Goal: Check status: Check status

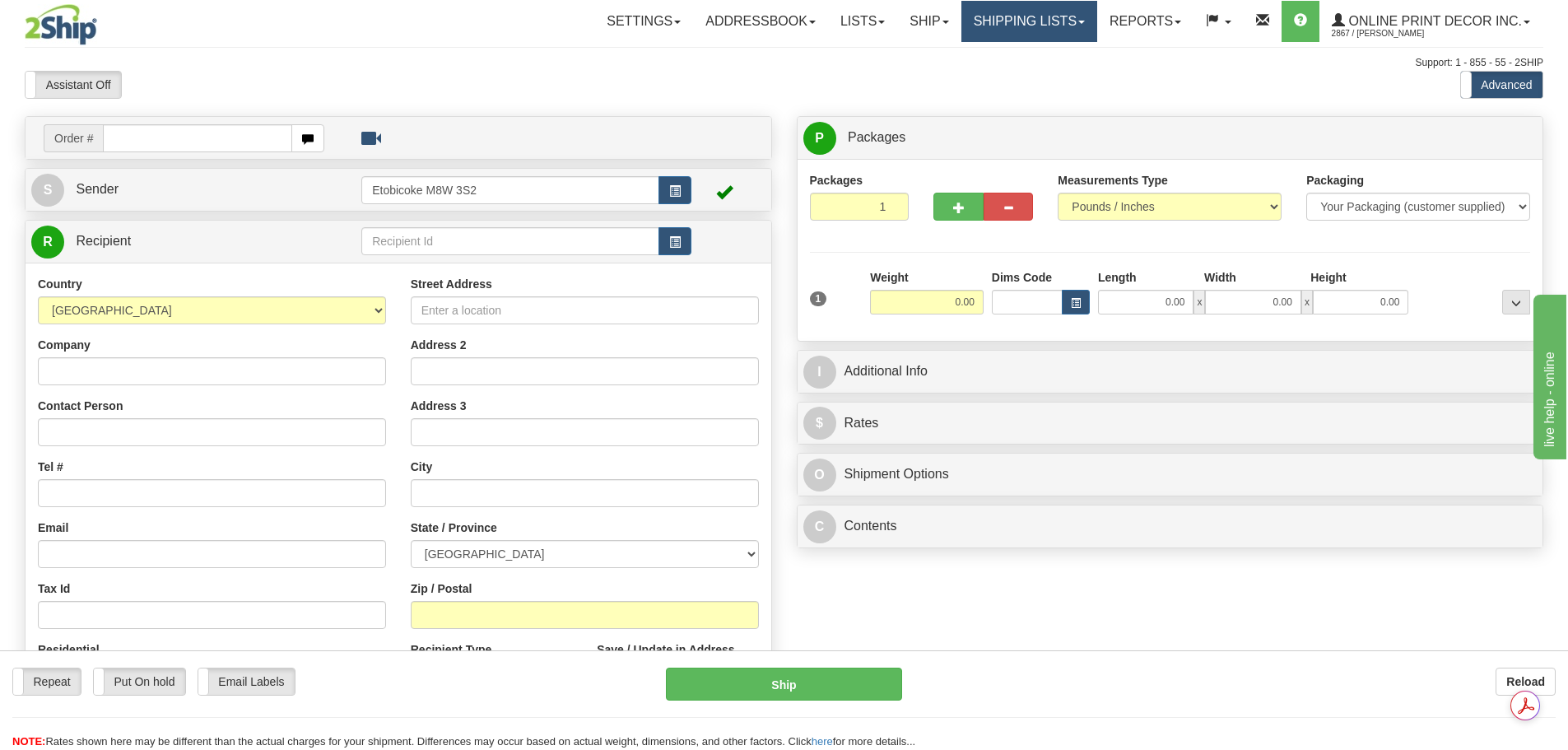
click at [990, 21] on link "Shipping lists" at bounding box center [1030, 22] width 136 height 42
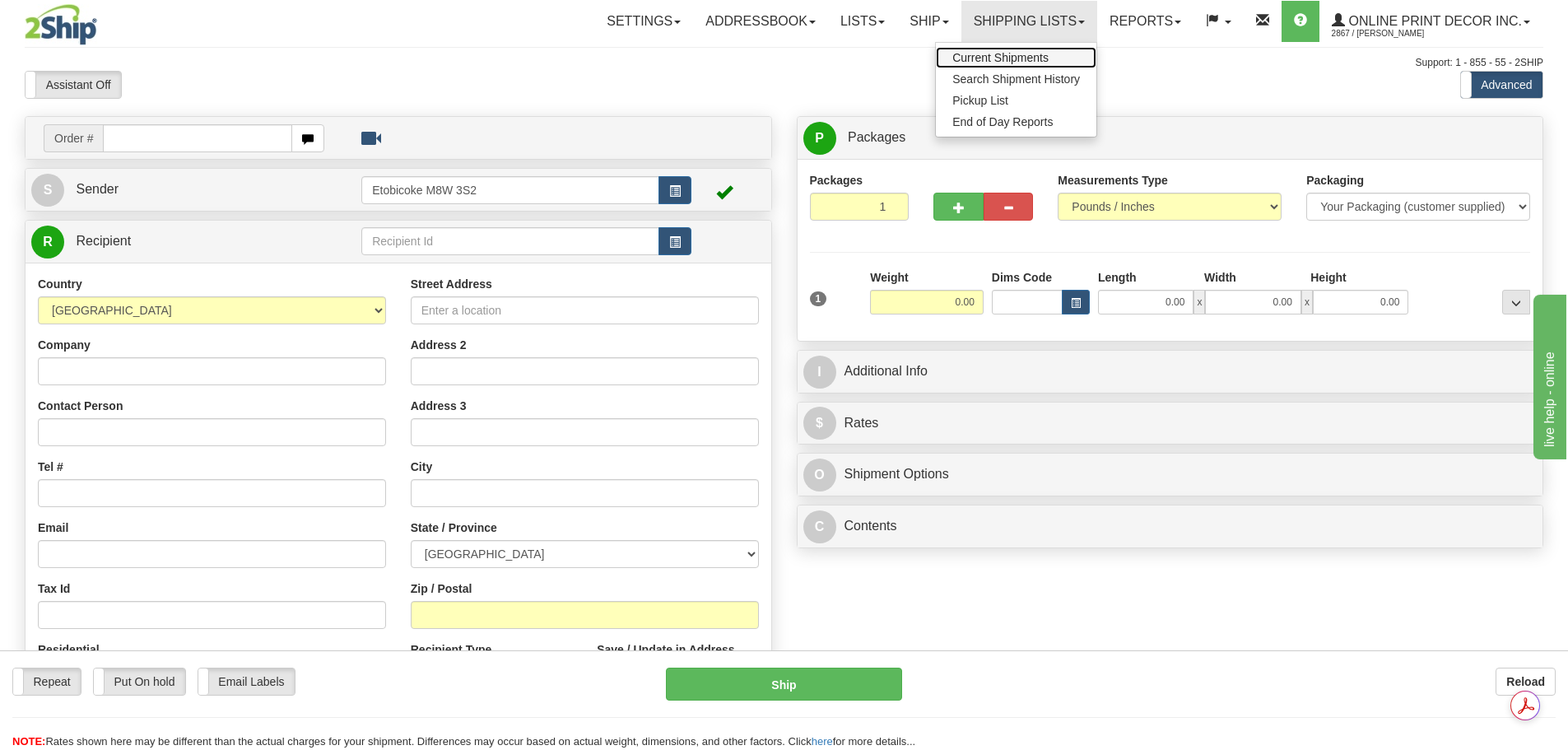
click at [1012, 54] on span "Current Shipments" at bounding box center [1001, 57] width 96 height 13
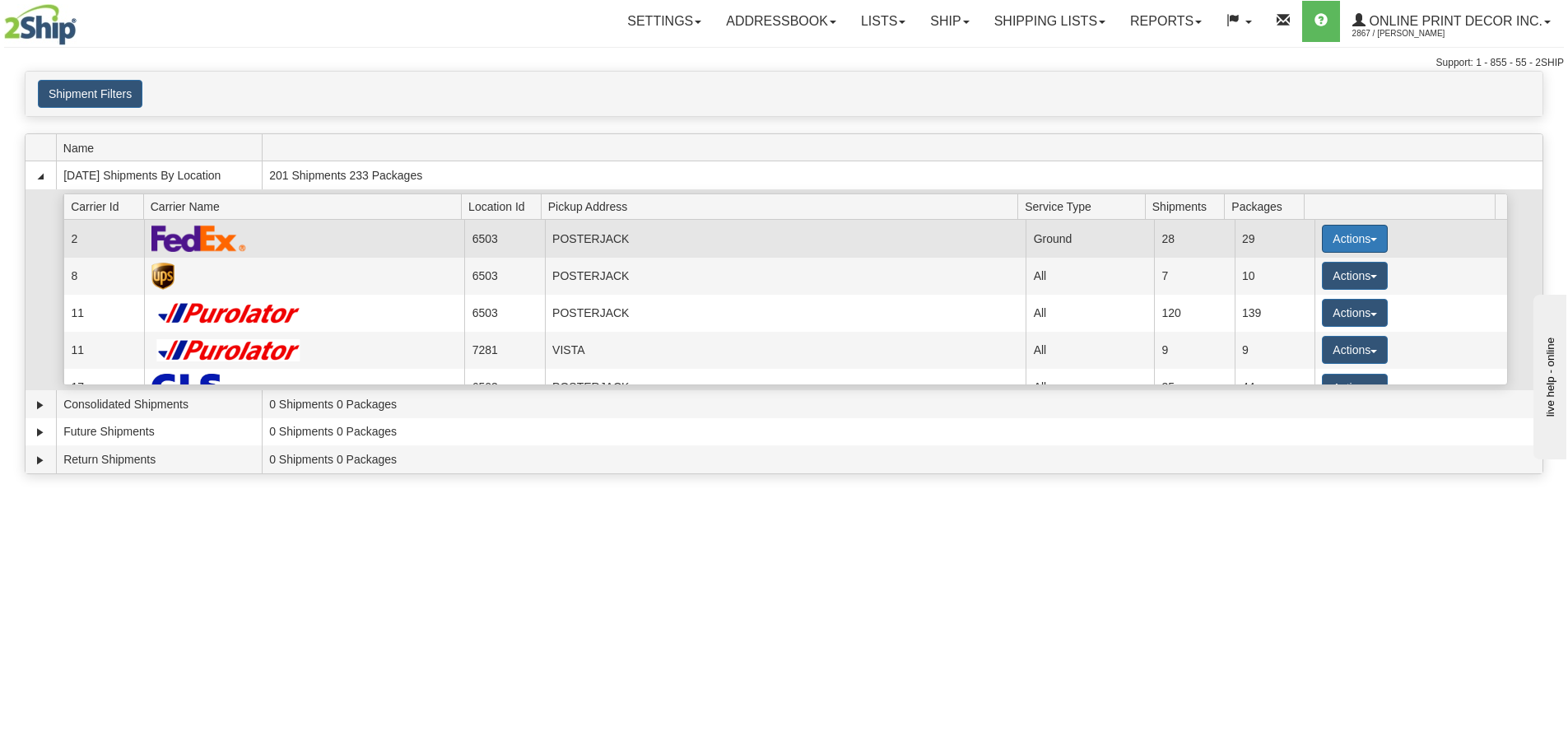
click at [1373, 236] on button "Actions" at bounding box center [1355, 239] width 66 height 28
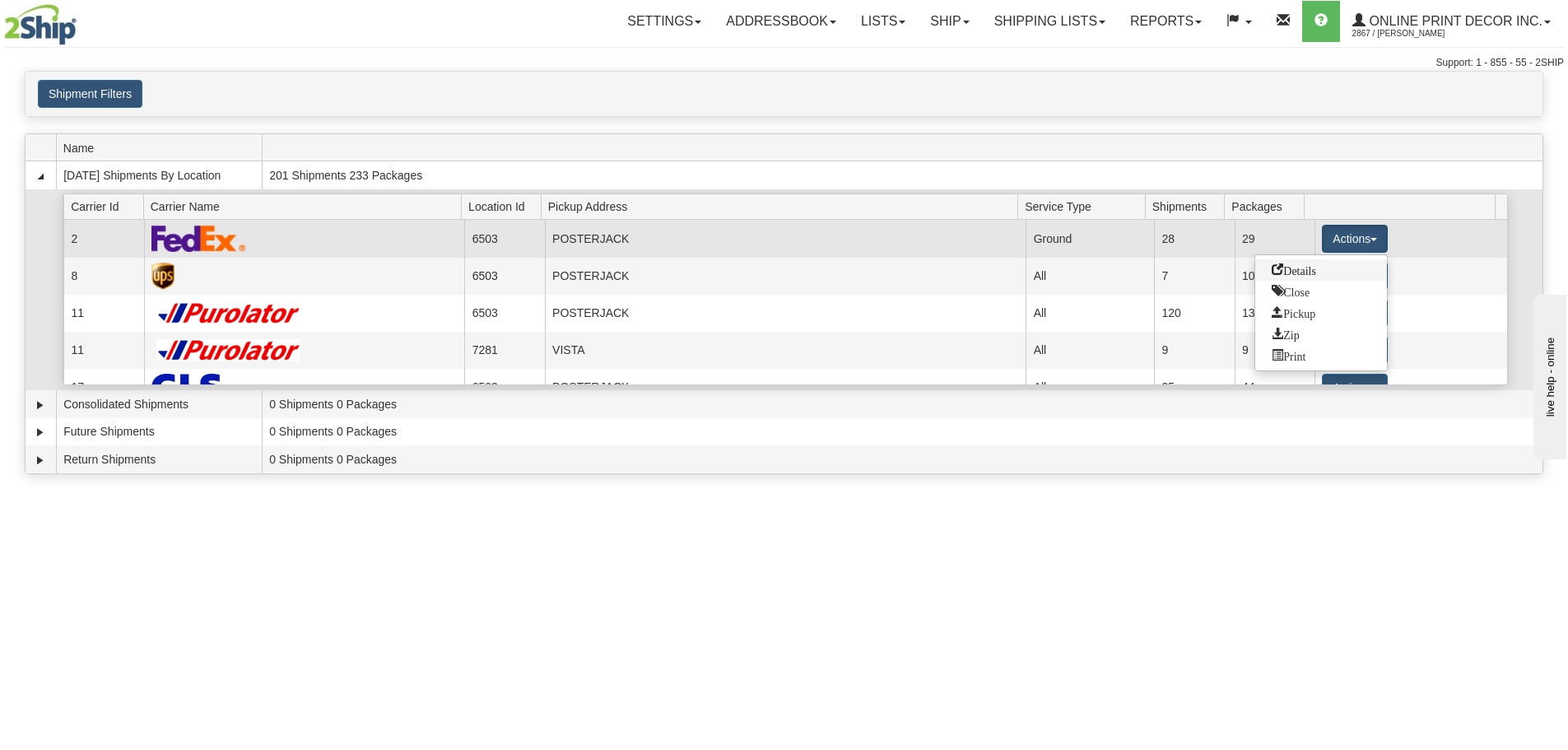
click at [1306, 270] on span "Details" at bounding box center [1294, 269] width 45 height 12
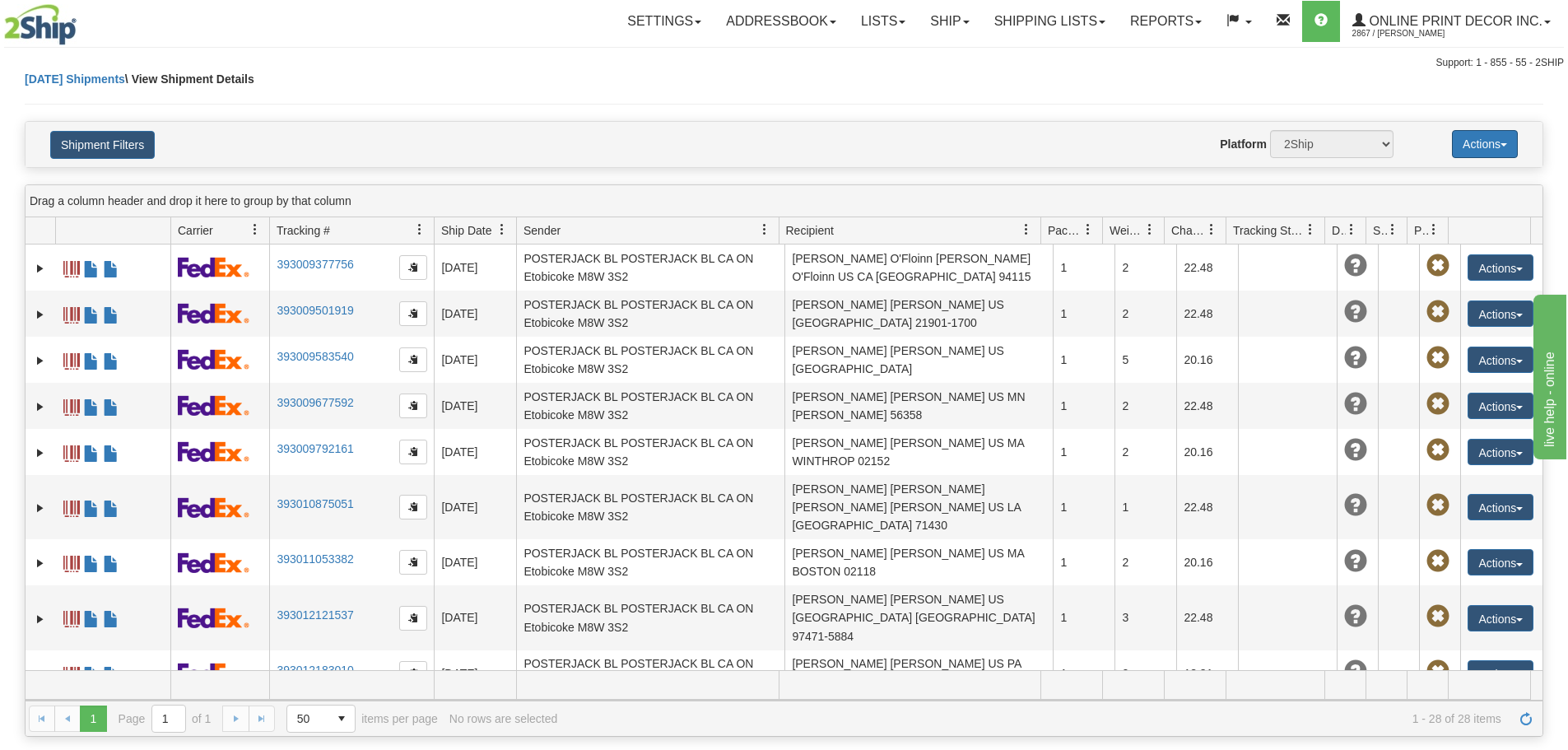
click at [1482, 141] on button "Actions" at bounding box center [1484, 145] width 66 height 28
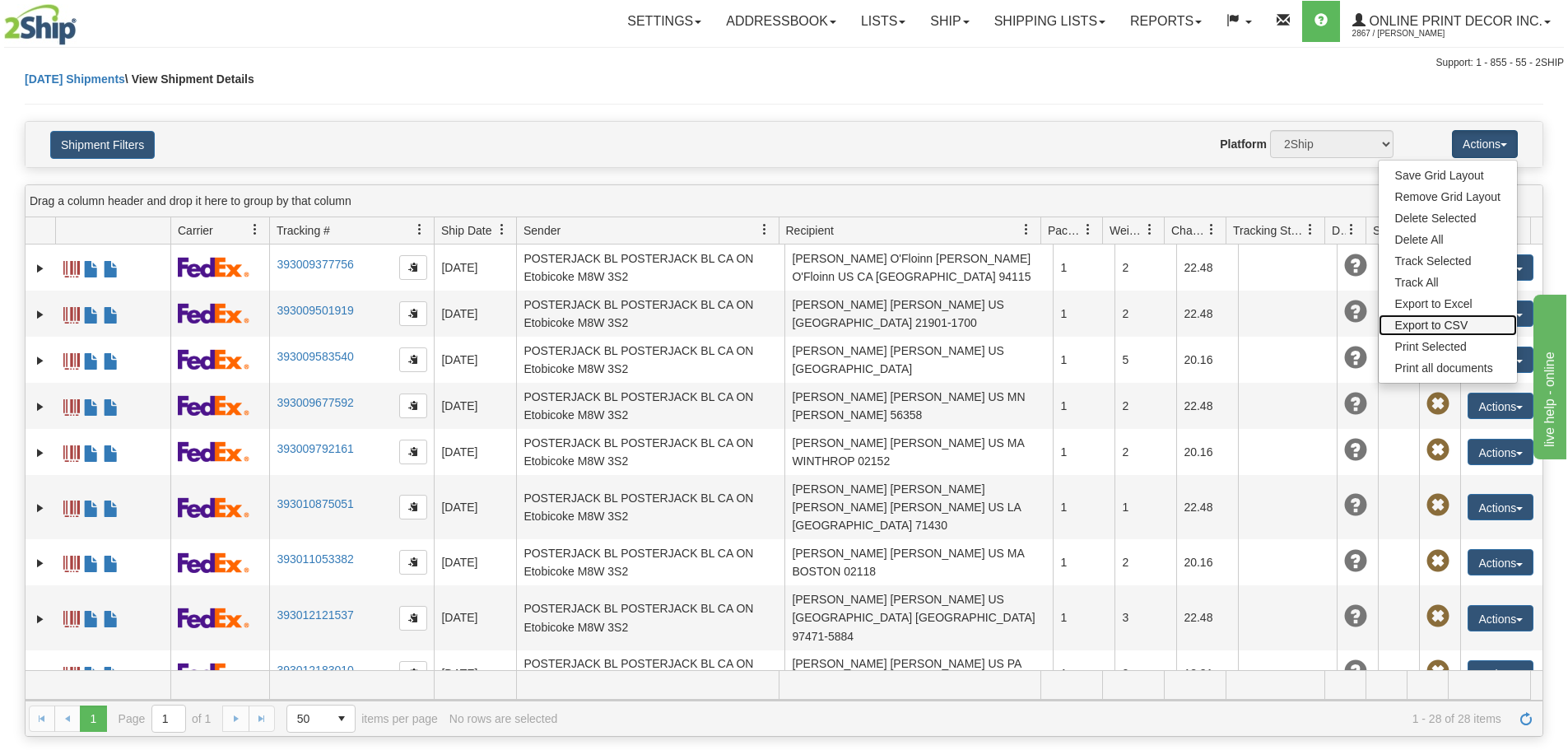
click at [1447, 324] on link "Export to CSV" at bounding box center [1448, 326] width 139 height 22
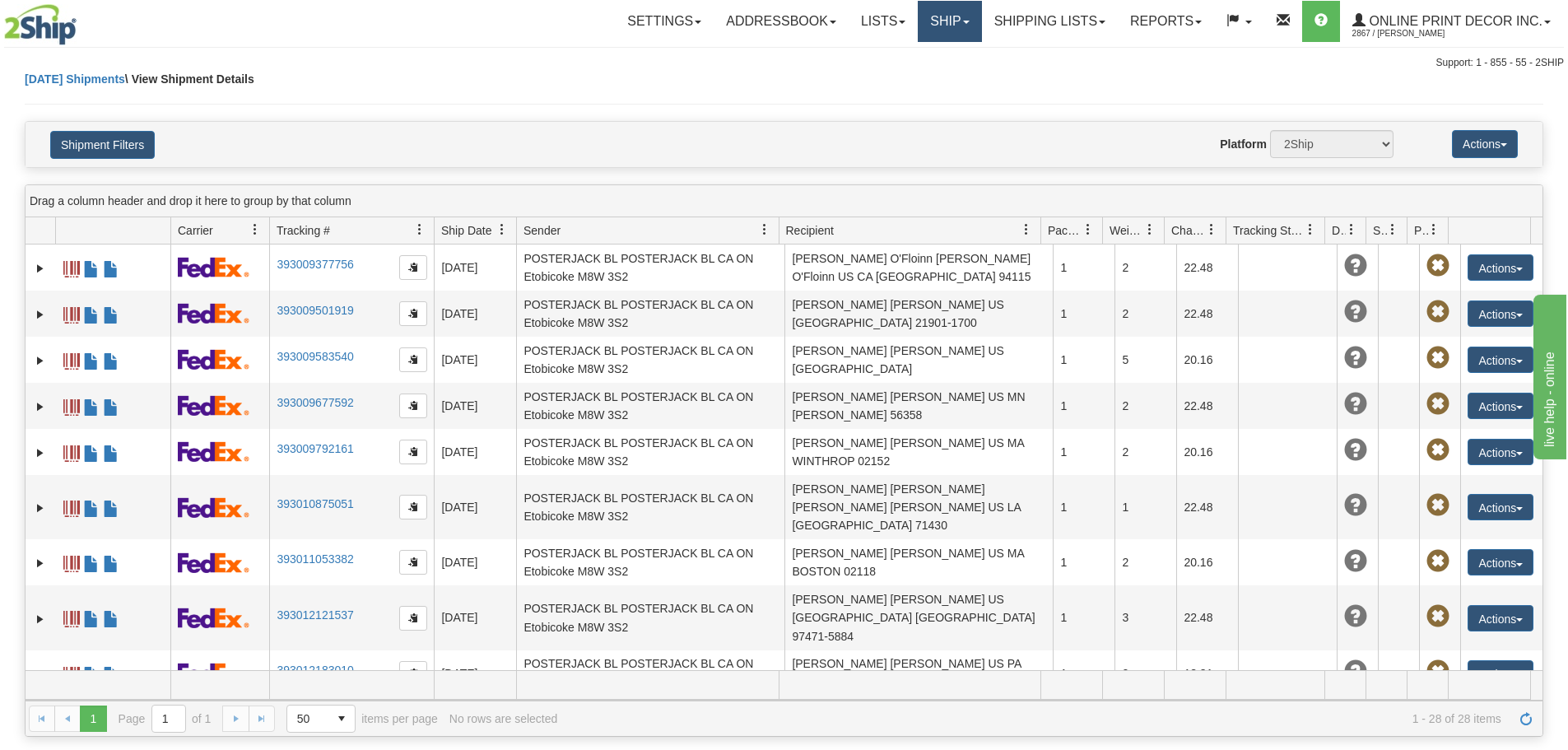
click at [928, 22] on link "Ship" at bounding box center [949, 22] width 63 height 42
click at [912, 56] on link "Ship Screen" at bounding box center [906, 57] width 149 height 22
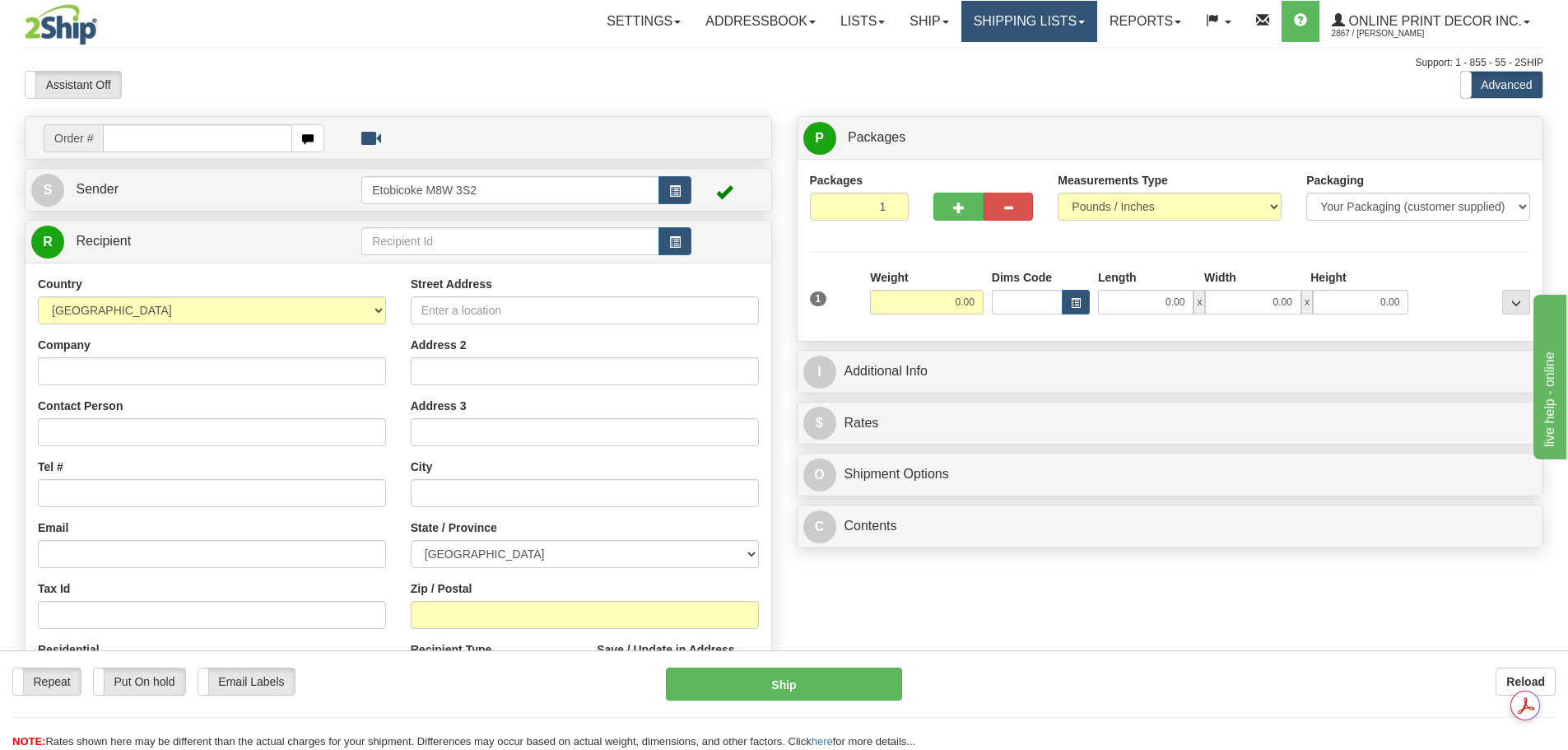
click at [1001, 33] on link "Shipping lists" at bounding box center [1030, 22] width 136 height 42
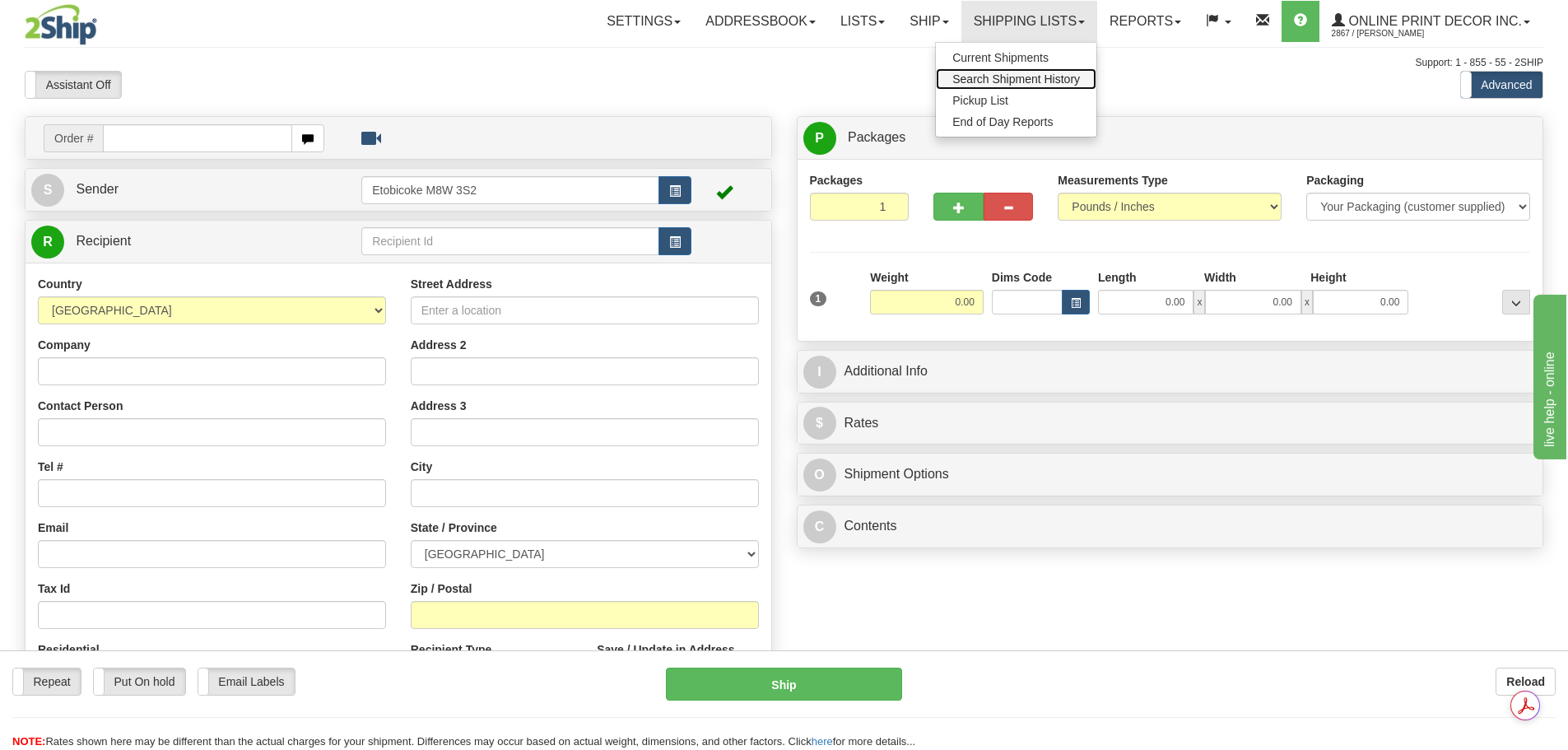
click at [1022, 84] on span "Search Shipment History" at bounding box center [1017, 79] width 128 height 13
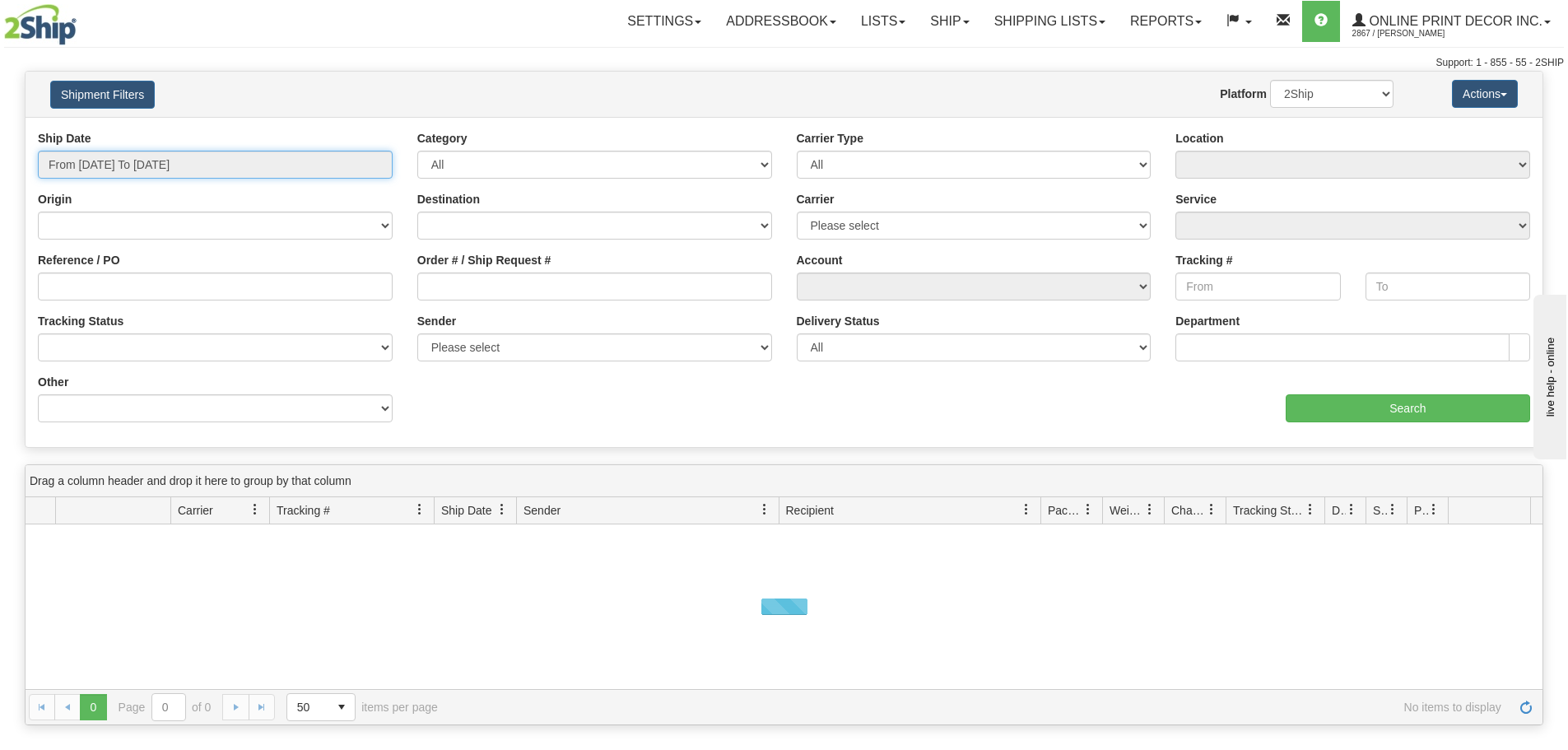
click at [181, 160] on input "From [DATE] To [DATE]" at bounding box center [215, 164] width 355 height 28
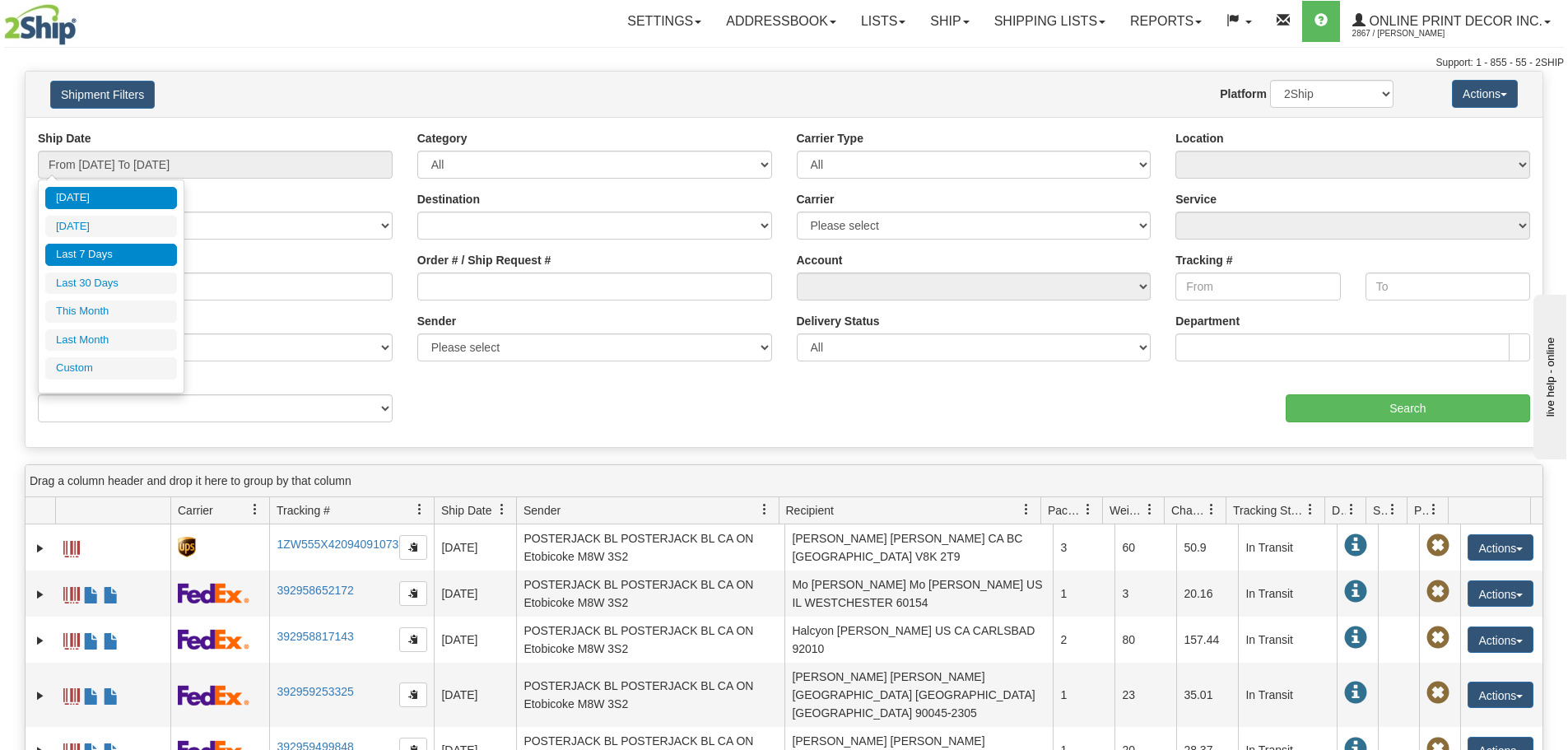
click at [98, 253] on li "Last 7 Days" at bounding box center [111, 254] width 132 height 22
type input "From [DATE] To [DATE]"
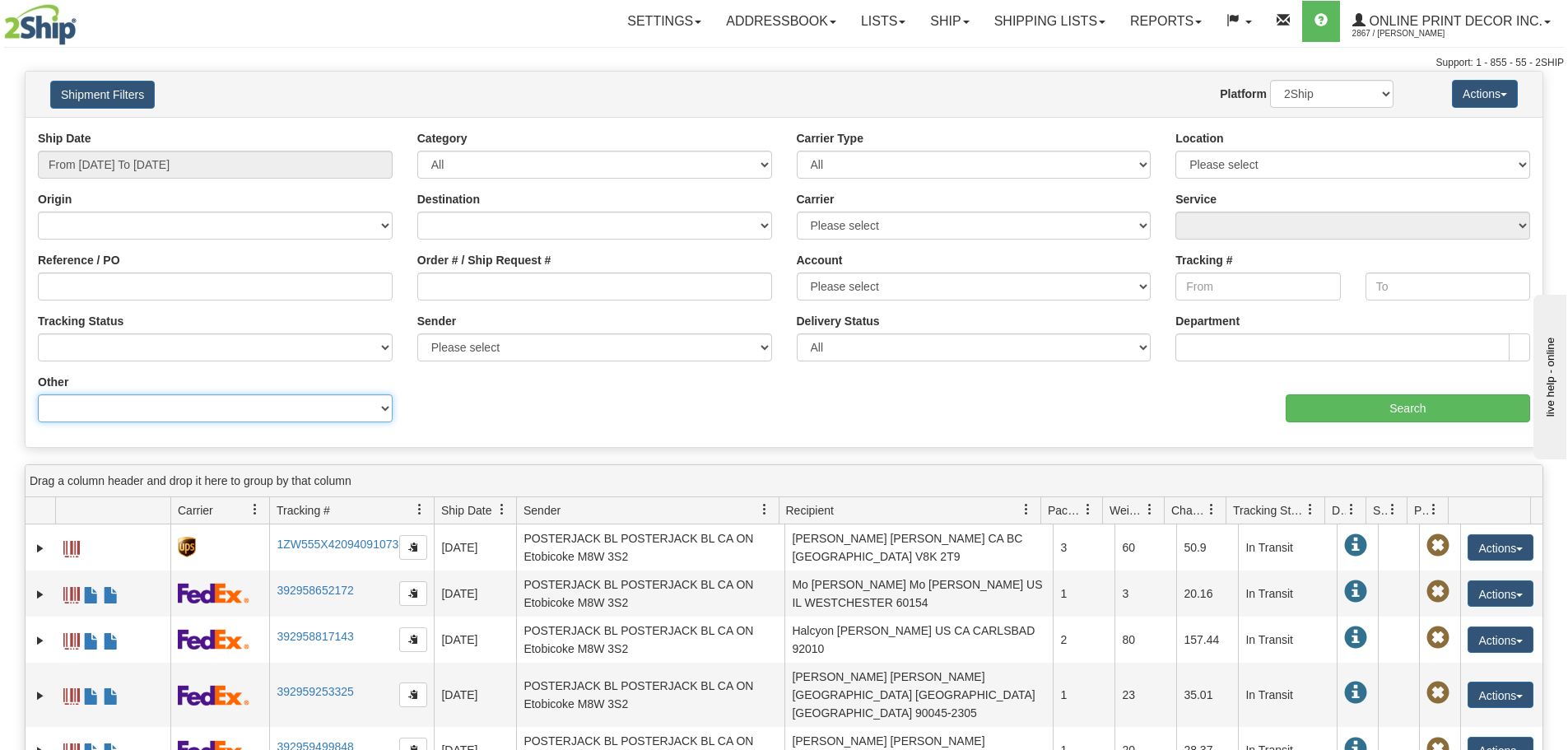
click at [204, 408] on select "Billing Account # Billing Type BOL # (LTL) Commodity Or Documents Consolidation…" at bounding box center [215, 409] width 355 height 28
select select "Recipient_ZIP"
click at [38, 395] on select "Billing Account # Billing Type BOL # (LTL) Commodity Or Documents Consolidation…" at bounding box center [215, 409] width 355 height 28
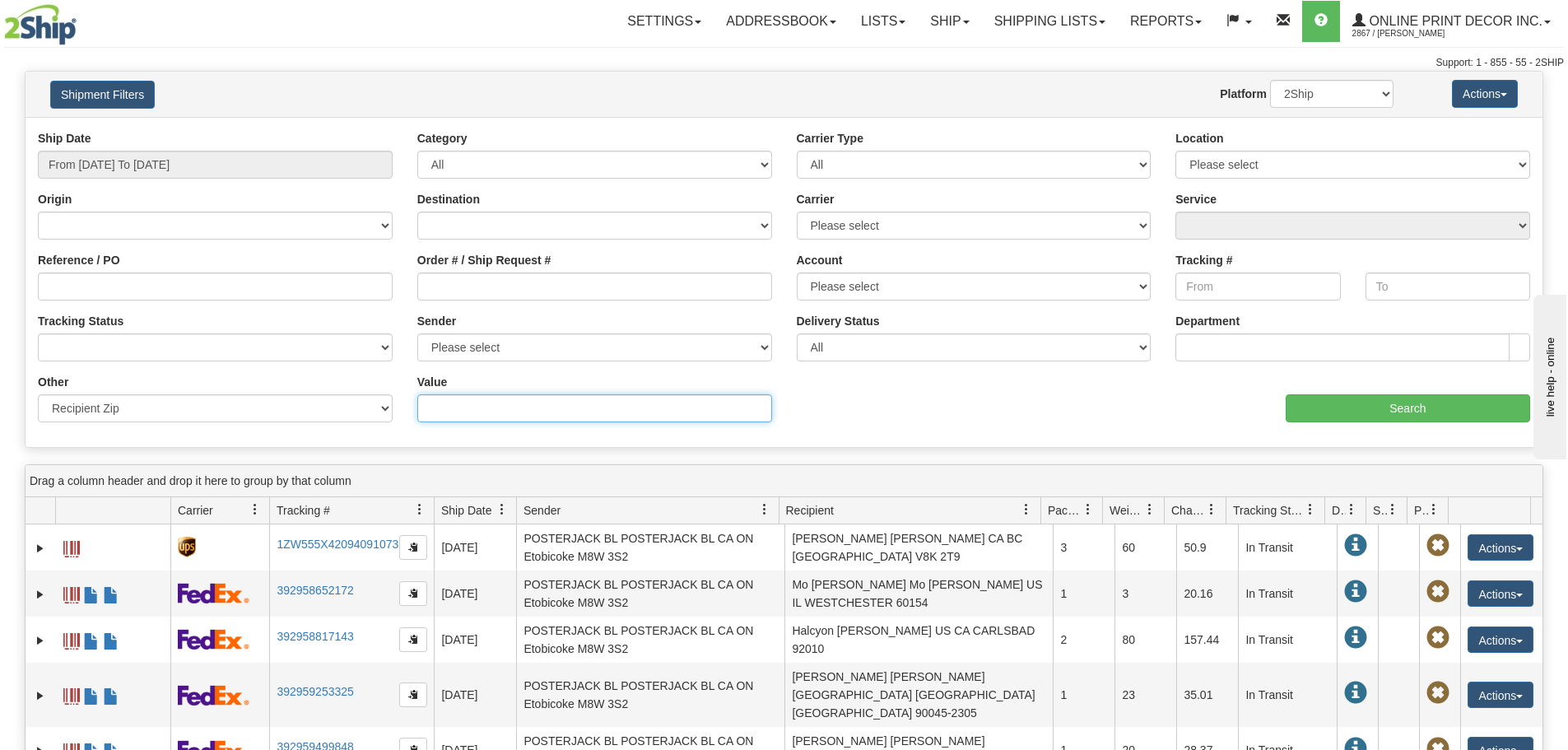
click at [526, 404] on input "Value" at bounding box center [594, 409] width 355 height 28
paste input "01852"
type input "01852"
click at [1384, 396] on input "Search" at bounding box center [1408, 409] width 244 height 28
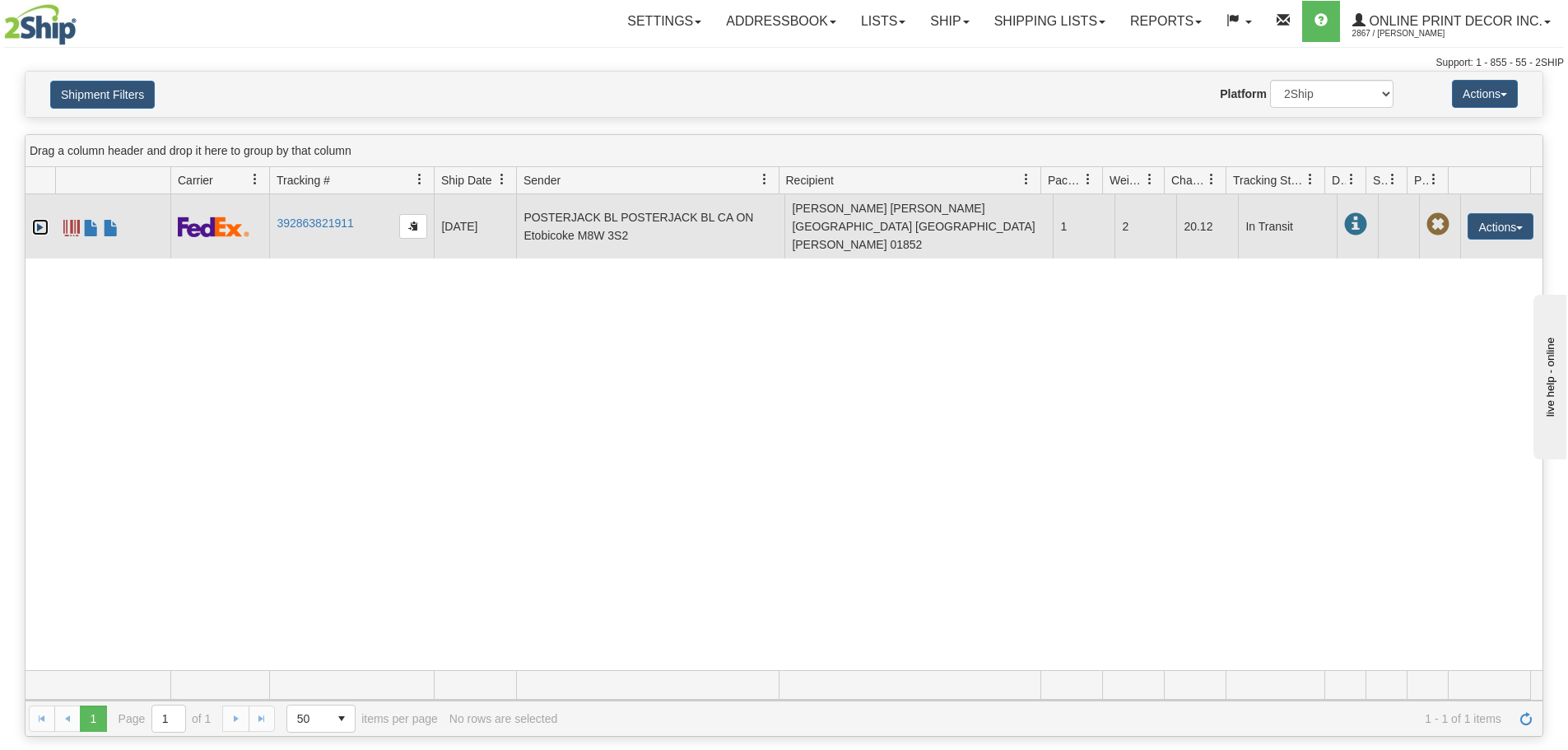
click at [44, 219] on link "Expand" at bounding box center [41, 228] width 17 height 17
